Goal: Transaction & Acquisition: Purchase product/service

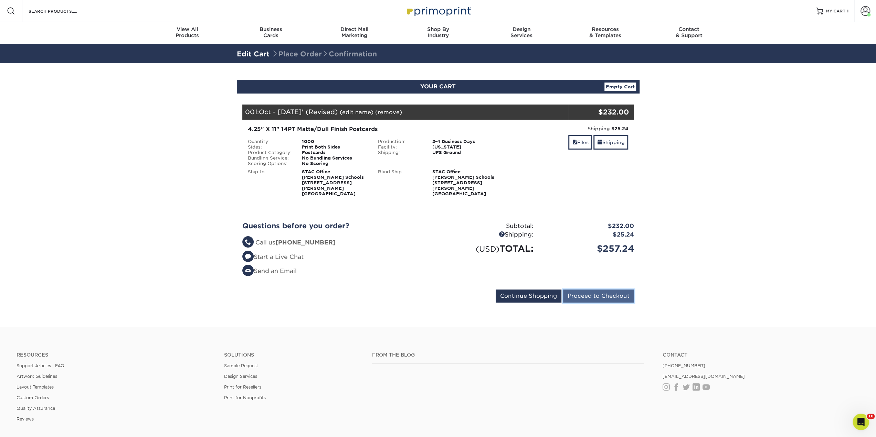
click at [590, 291] on input "Proceed to Checkout" at bounding box center [598, 296] width 71 height 13
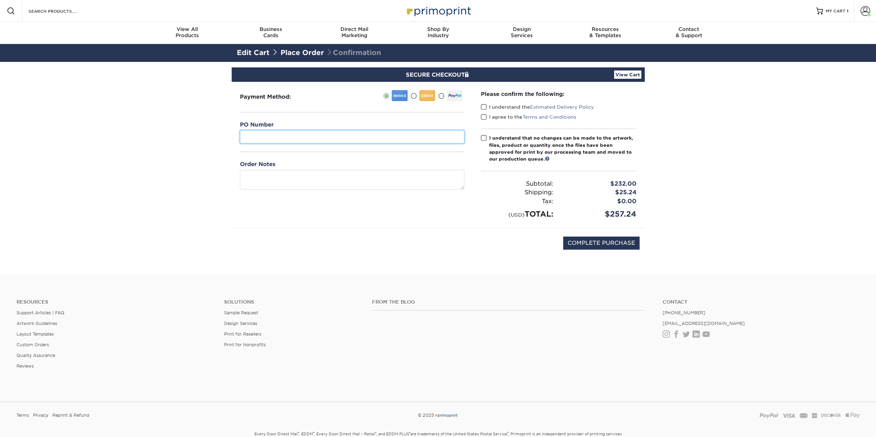
click at [300, 133] on input "text" at bounding box center [352, 136] width 224 height 13
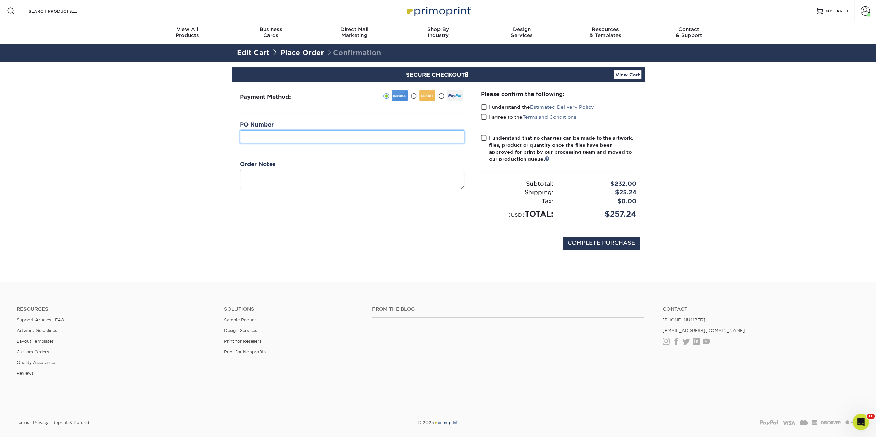
paste input "PO-26-00522"
type input "PO-26-00522"
click at [602, 244] on input "COMPLETE PURCHASE" at bounding box center [601, 243] width 76 height 13
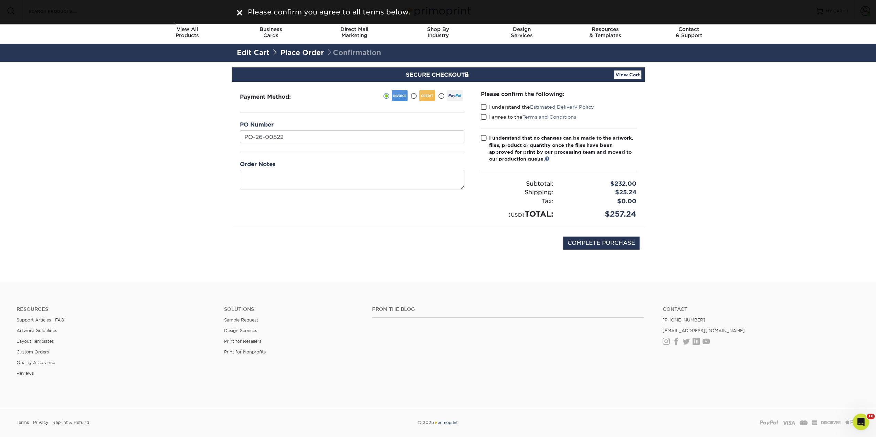
click at [480, 105] on div "Please confirm the following: I understand the Estimated Delivery Policy I agre…" at bounding box center [558, 155] width 172 height 146
click at [481, 107] on span at bounding box center [484, 107] width 6 height 7
click at [0, 0] on input "I understand the Estimated Delivery Policy" at bounding box center [0, 0] width 0 height 0
click at [481, 118] on span at bounding box center [484, 117] width 6 height 7
click at [0, 0] on input "I agree to the Terms and Conditions" at bounding box center [0, 0] width 0 height 0
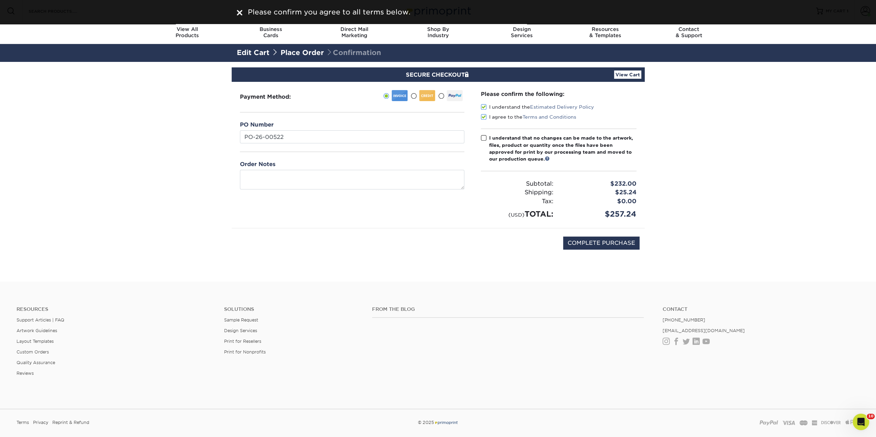
click at [482, 143] on label "I understand that no changes can be made to the artwork, files, product or quan…" at bounding box center [559, 149] width 156 height 28
click at [0, 0] on input "I understand that no changes can be made to the artwork, files, product or quan…" at bounding box center [0, 0] width 0 height 0
click at [482, 137] on span at bounding box center [484, 138] width 6 height 7
click at [0, 0] on input "I understand that no changes can be made to the artwork, files, product or quan…" at bounding box center [0, 0] width 0 height 0
click at [482, 137] on span at bounding box center [484, 138] width 6 height 7
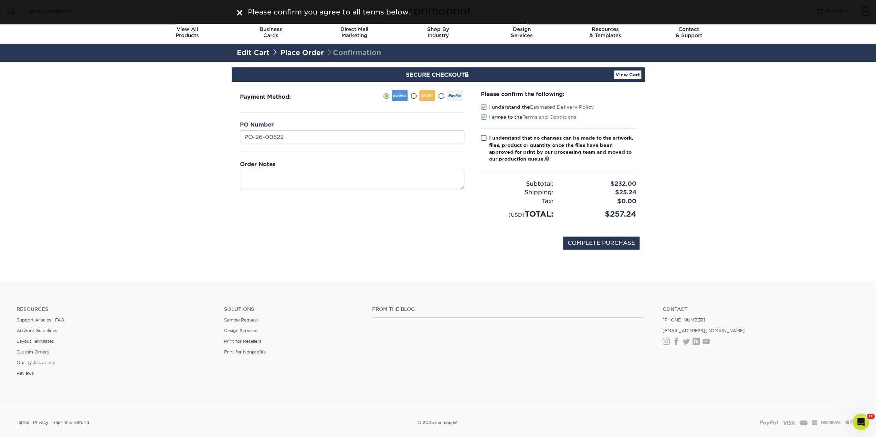
click at [0, 0] on input "I understand that no changes can be made to the artwork, files, product or quan…" at bounding box center [0, 0] width 0 height 0
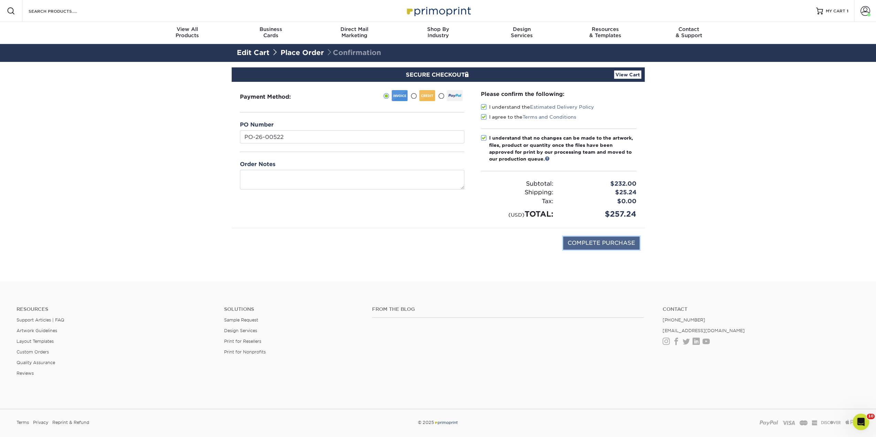
click at [578, 245] on input "COMPLETE PURCHASE" at bounding box center [601, 243] width 76 height 13
type input "PROCESSING, PLEASE WAIT..."
